Goal: Information Seeking & Learning: Learn about a topic

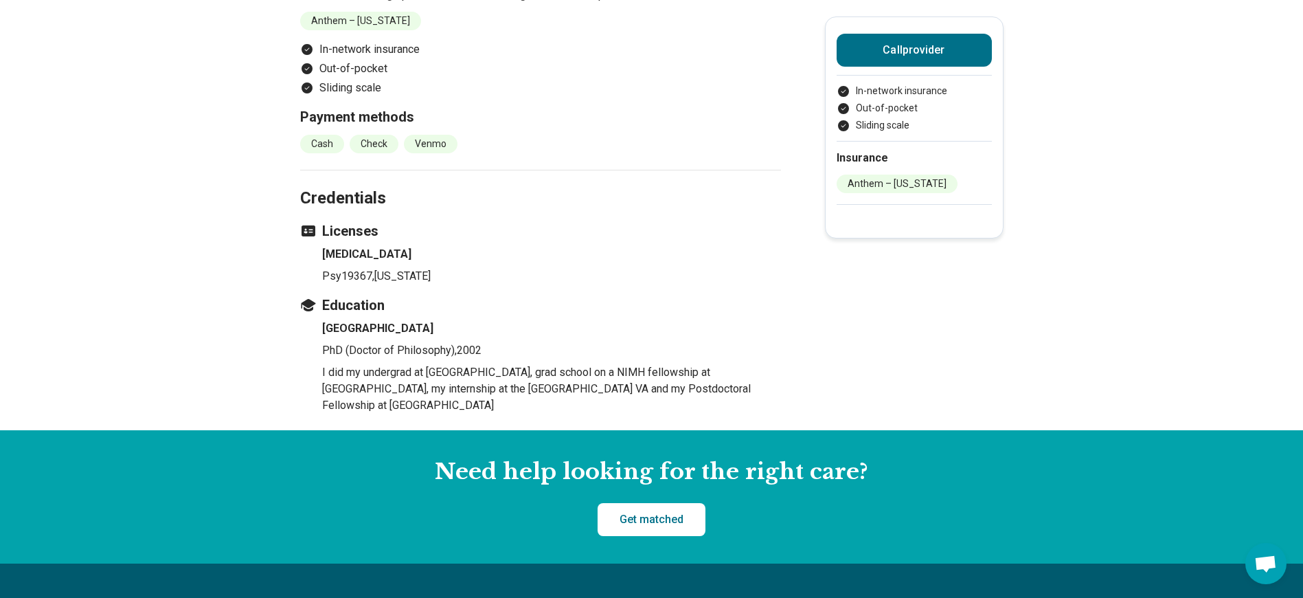
scroll to position [962, 0]
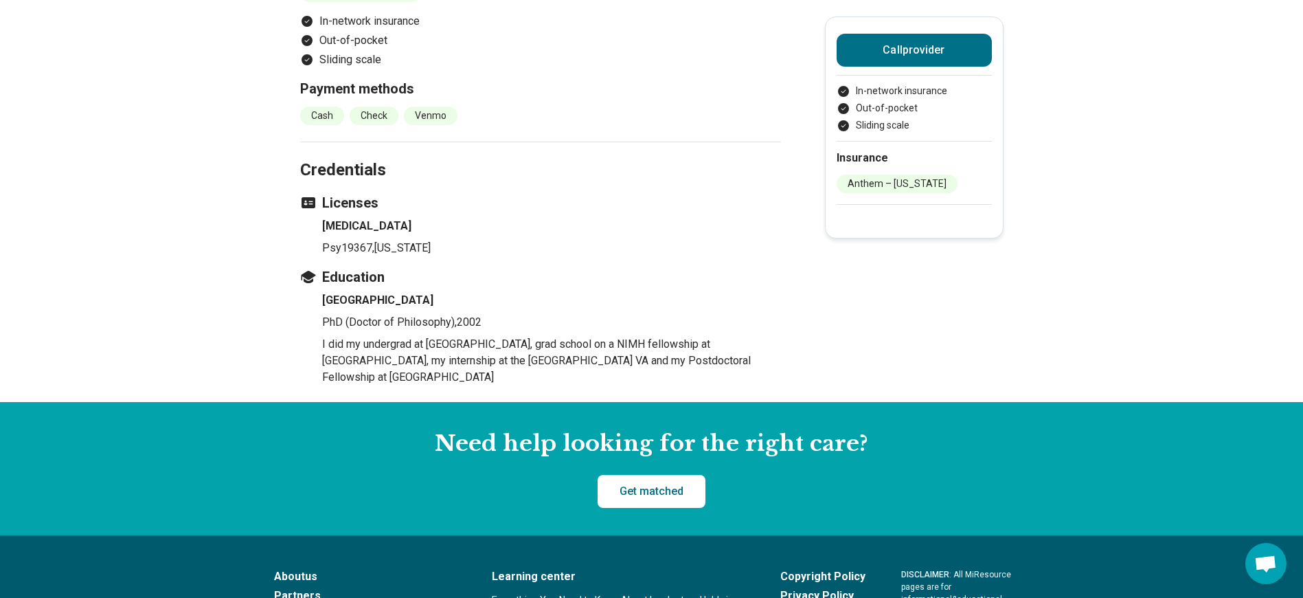
click at [348, 302] on h4 "[GEOGRAPHIC_DATA]" at bounding box center [551, 300] width 459 height 16
click at [352, 299] on h4 "[GEOGRAPHIC_DATA]" at bounding box center [551, 300] width 459 height 16
click at [358, 297] on h4 "[GEOGRAPHIC_DATA]" at bounding box center [551, 300] width 459 height 16
click at [372, 251] on p "Psy19367 , [US_STATE]" at bounding box center [551, 248] width 459 height 16
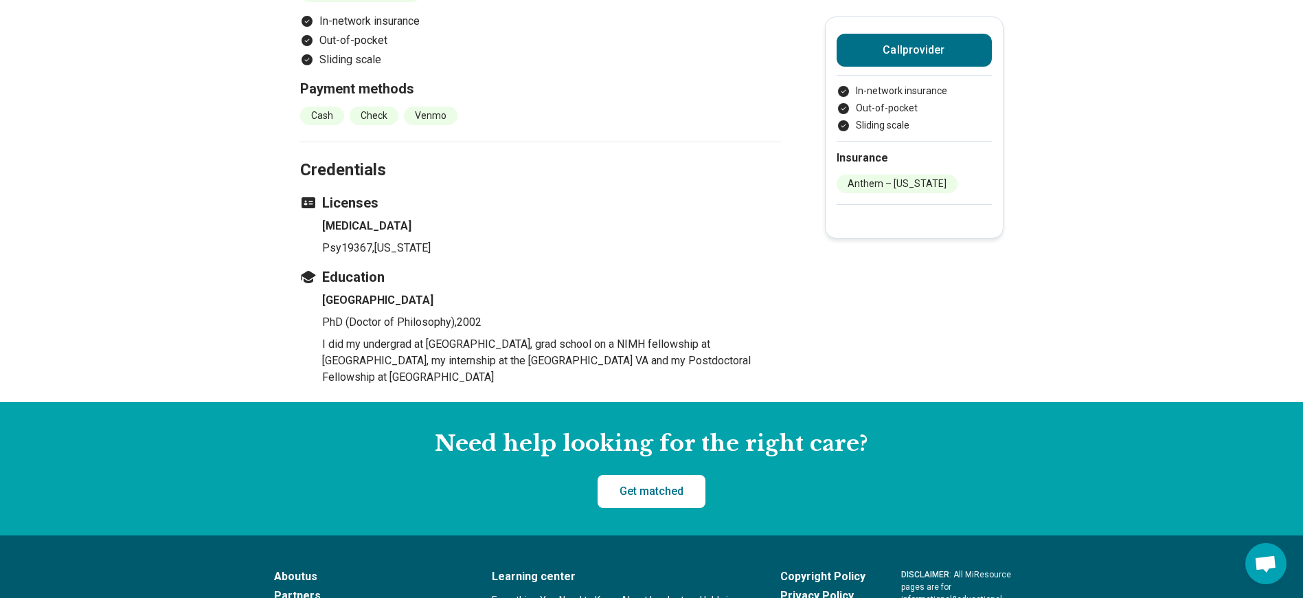
click at [368, 214] on div "Licenses [MEDICAL_DATA] Psy19367 , [US_STATE]" at bounding box center [540, 224] width 481 height 63
click at [368, 203] on h3 "Licenses" at bounding box center [540, 202] width 481 height 19
click at [372, 152] on h2 "Credentials" at bounding box center [540, 154] width 481 height 56
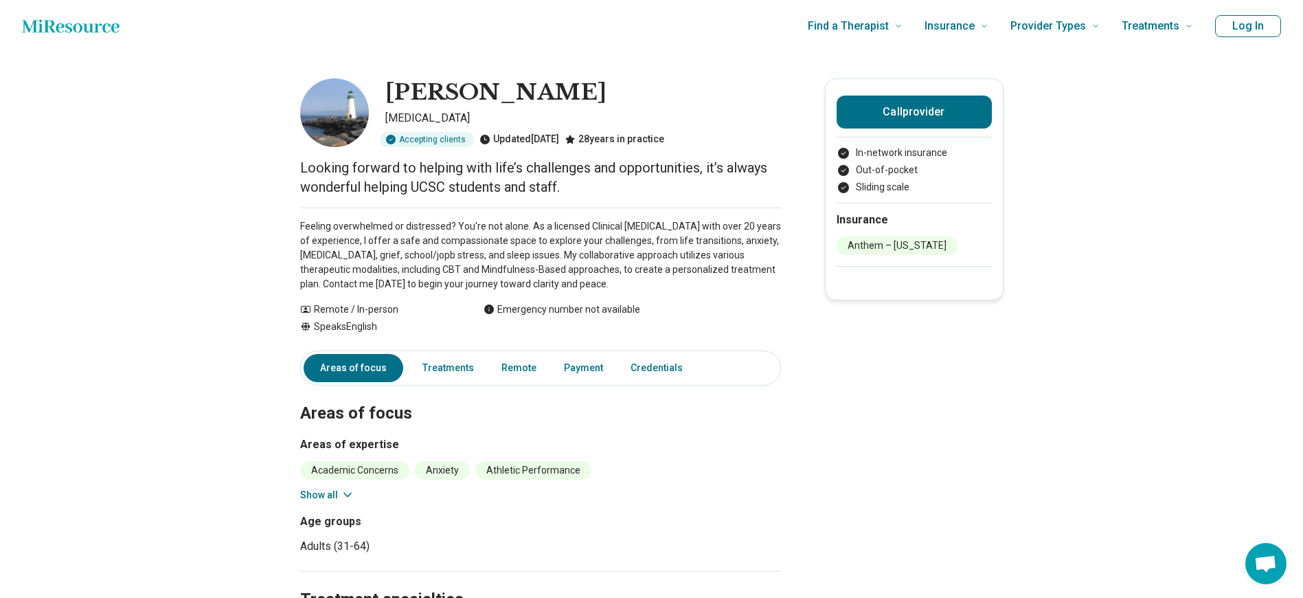
scroll to position [0, 0]
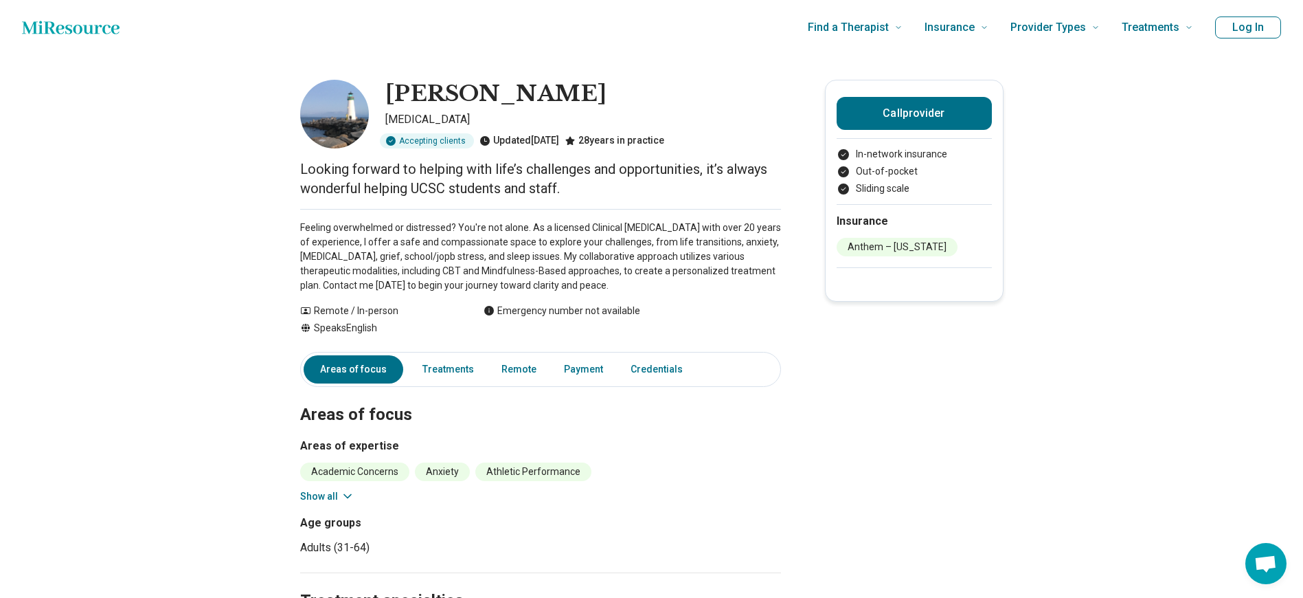
click at [537, 141] on div "Updated [DATE]" at bounding box center [519, 140] width 80 height 15
click at [538, 140] on div "Updated [DATE]" at bounding box center [519, 140] width 80 height 15
drag, startPoint x: 538, startPoint y: 140, endPoint x: 600, endPoint y: 137, distance: 62.6
click at [600, 137] on div "28 years in practice" at bounding box center [615, 140] width 100 height 15
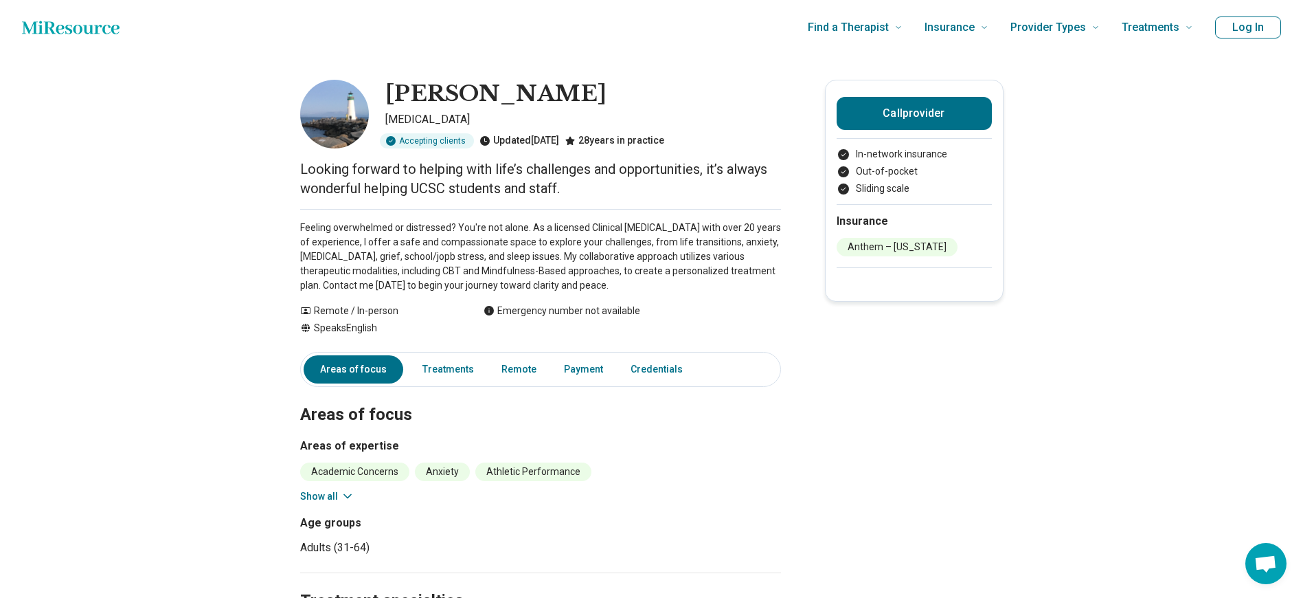
click at [600, 137] on div "28 years in practice" at bounding box center [615, 140] width 100 height 15
click at [554, 471] on li "Athletic Performance" at bounding box center [533, 471] width 116 height 19
click at [555, 470] on li "Athletic Performance" at bounding box center [533, 471] width 116 height 19
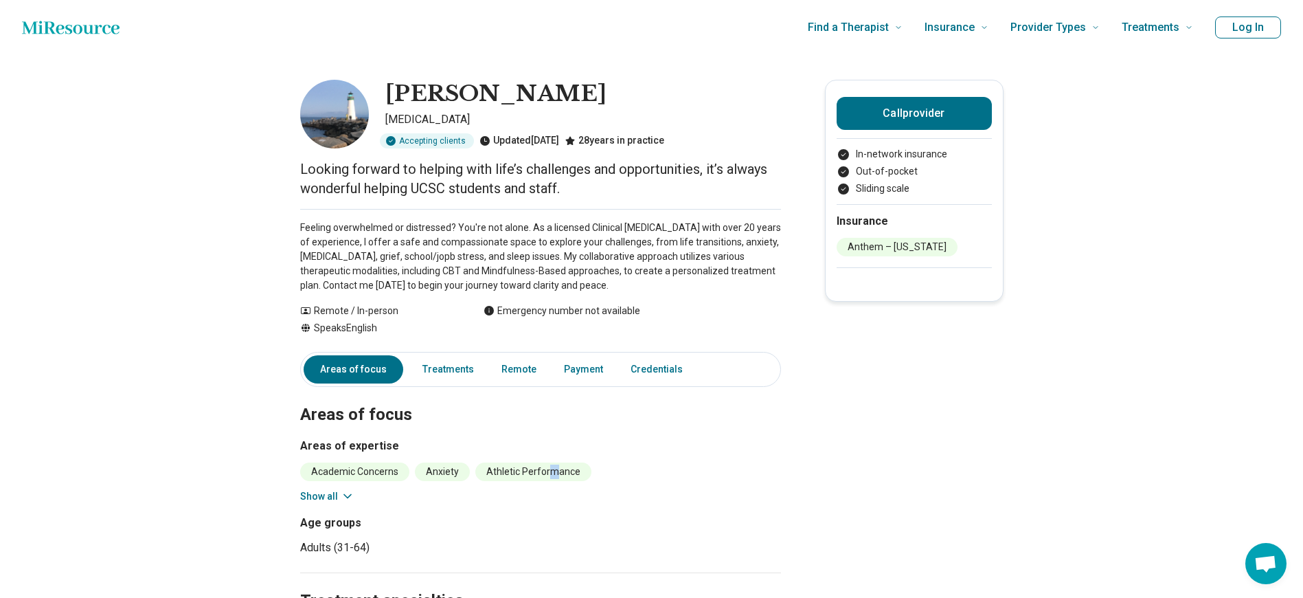
click at [348, 493] on icon at bounding box center [348, 496] width 14 height 14
